Goal: Navigation & Orientation: Find specific page/section

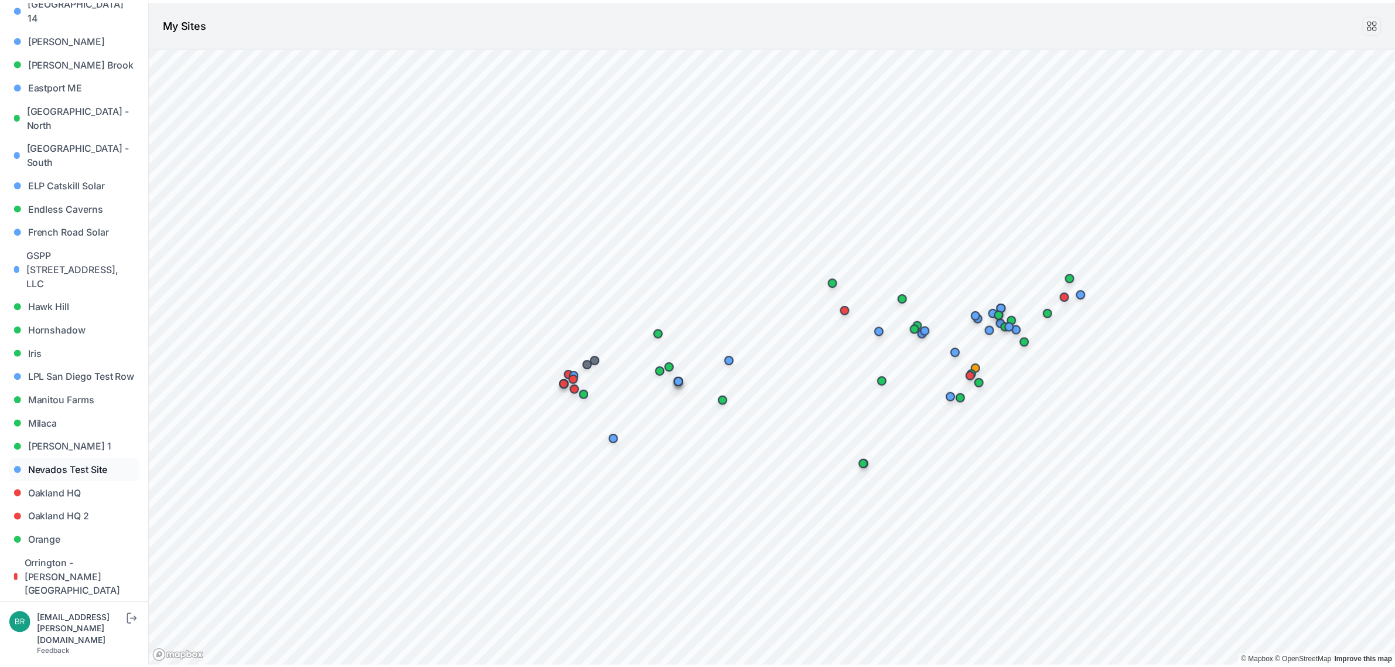
scroll to position [439, 0]
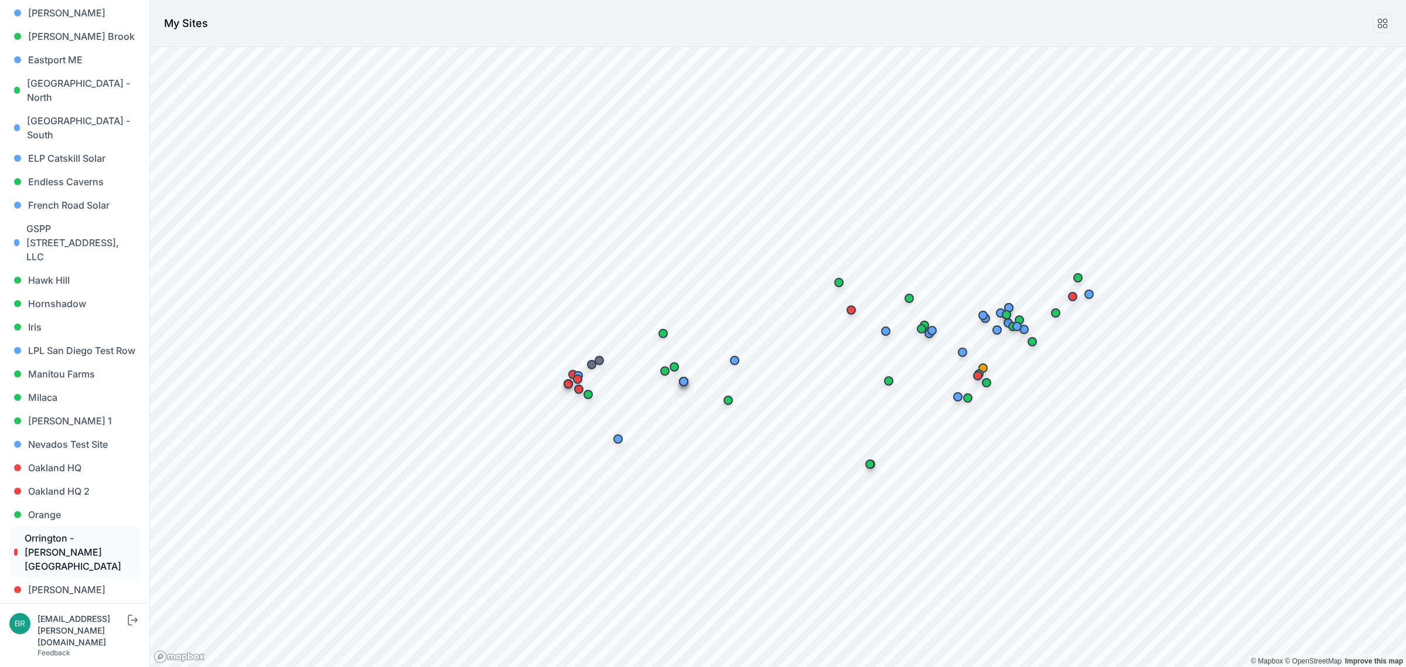
click at [72, 526] on link "Orrington - [PERSON_NAME][GEOGRAPHIC_DATA]" at bounding box center [74, 552] width 131 height 52
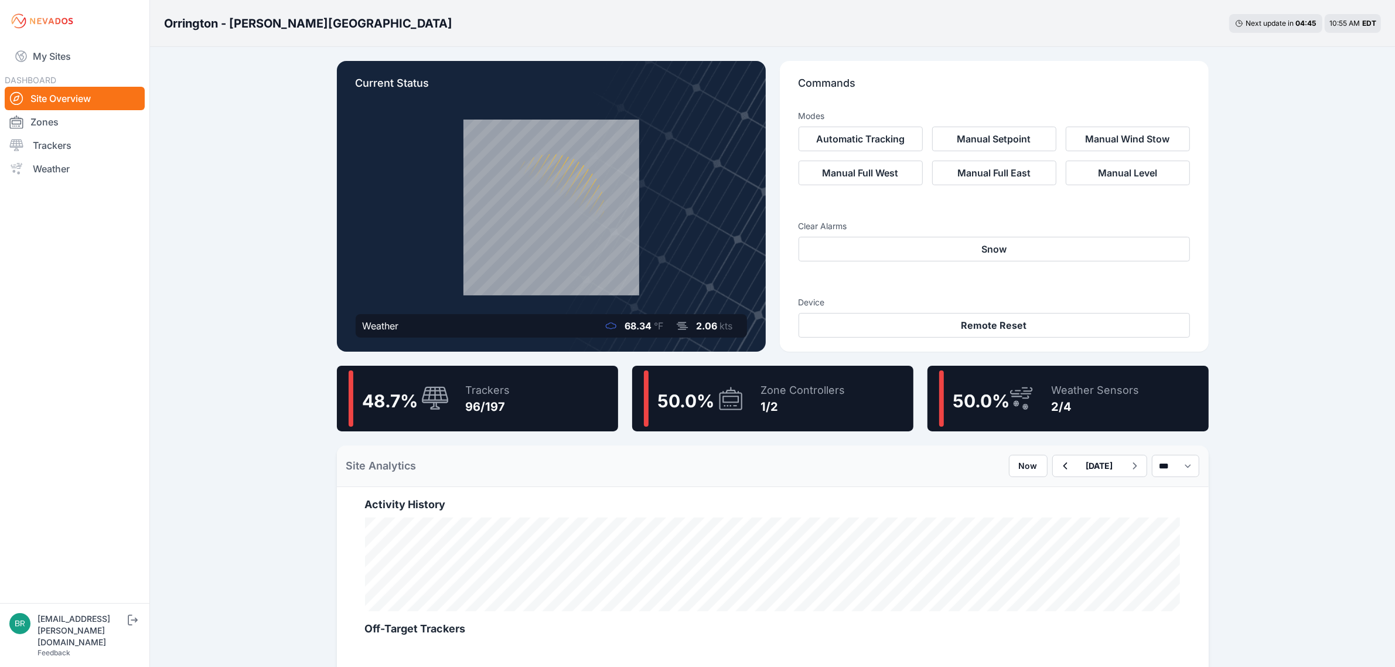
click at [684, 402] on span "50.0 %" at bounding box center [686, 400] width 57 height 21
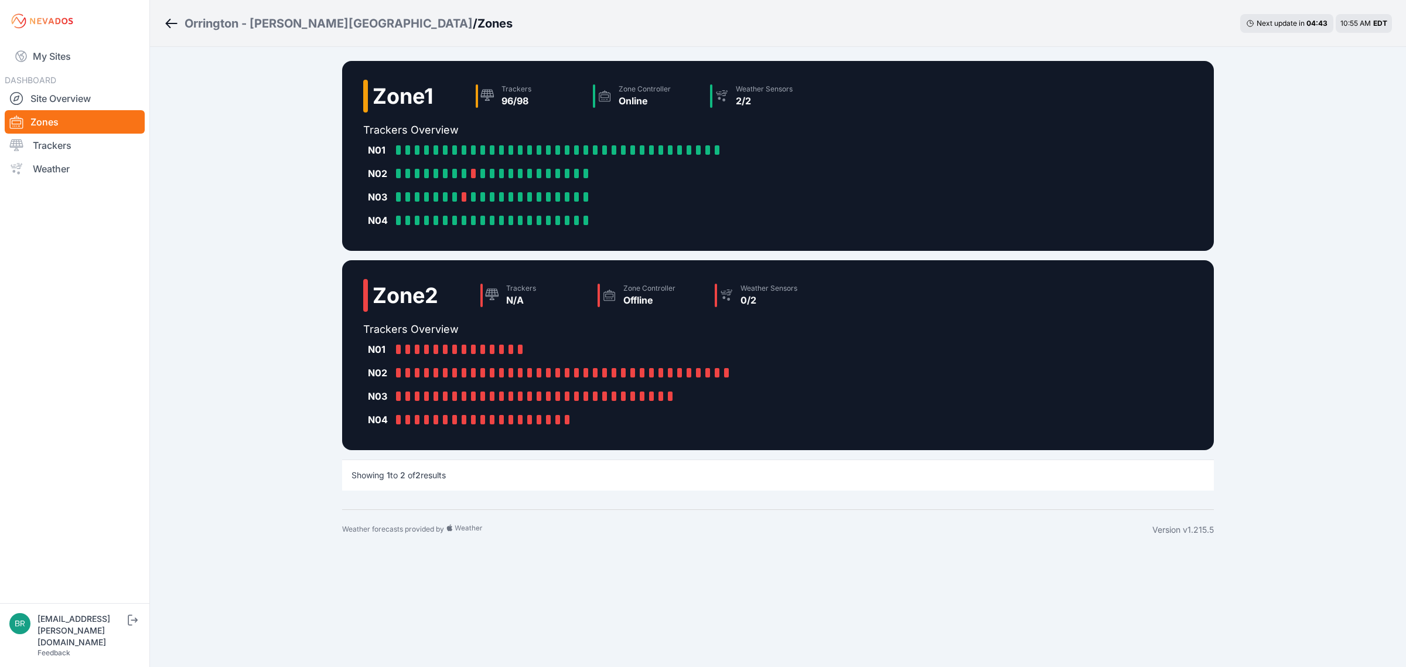
click at [246, 29] on div "Orrington - [PERSON_NAME][GEOGRAPHIC_DATA]" at bounding box center [329, 23] width 288 height 16
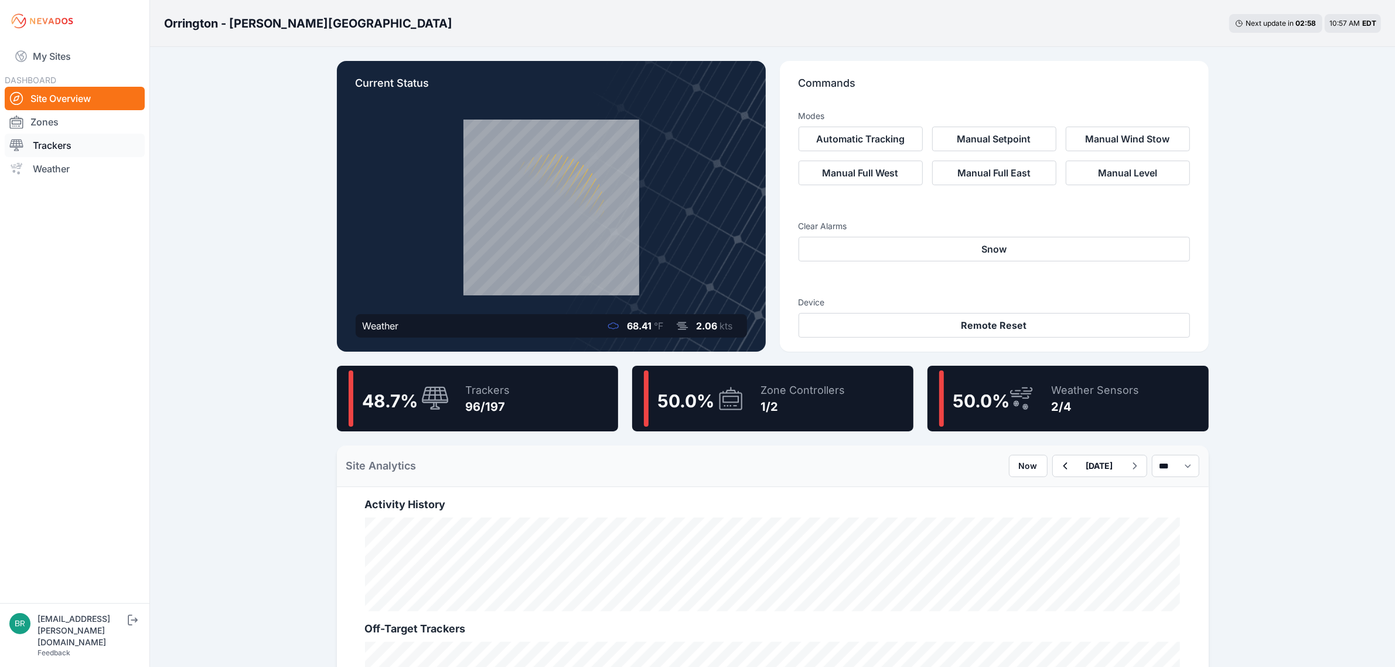
click at [84, 146] on link "Trackers" at bounding box center [75, 145] width 140 height 23
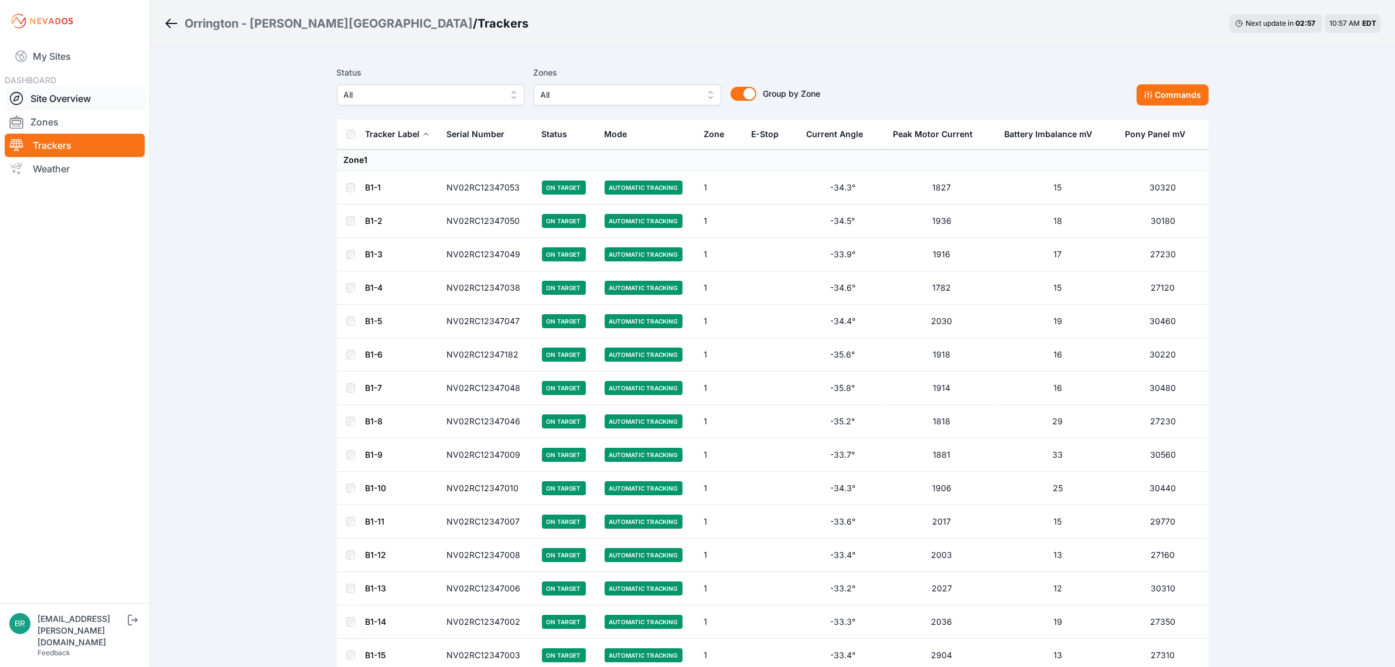
click at [74, 104] on link "Site Overview" at bounding box center [75, 98] width 140 height 23
